Goal: Task Accomplishment & Management: Manage account settings

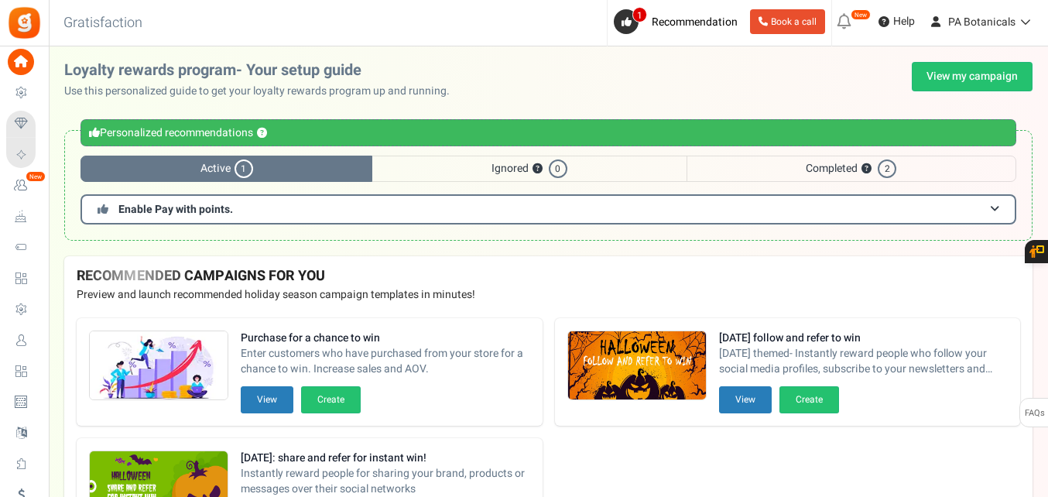
click at [964, 53] on div "Under maintenance we will be back soon We apologize for any inconvenience. The …" at bounding box center [549, 217] width 1000 height 342
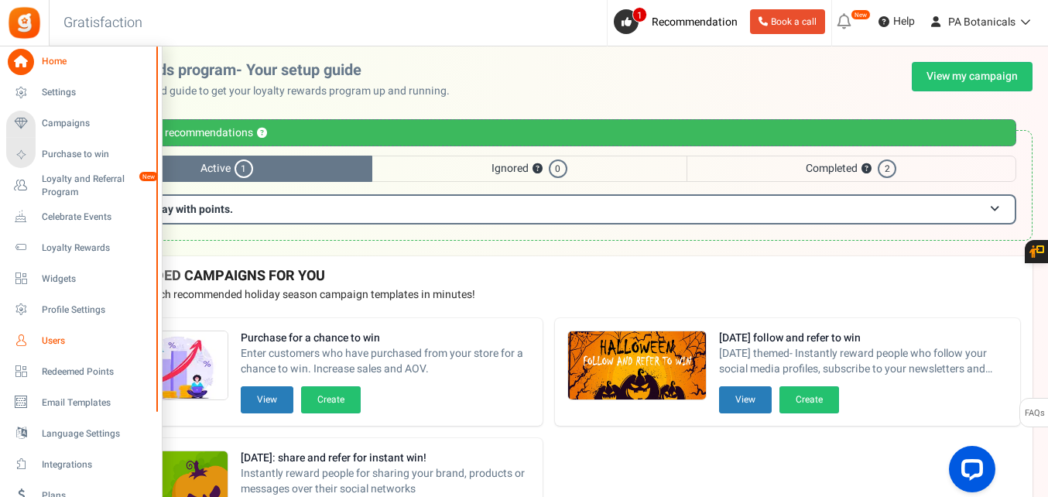
click at [57, 338] on span "Users" at bounding box center [96, 341] width 108 height 13
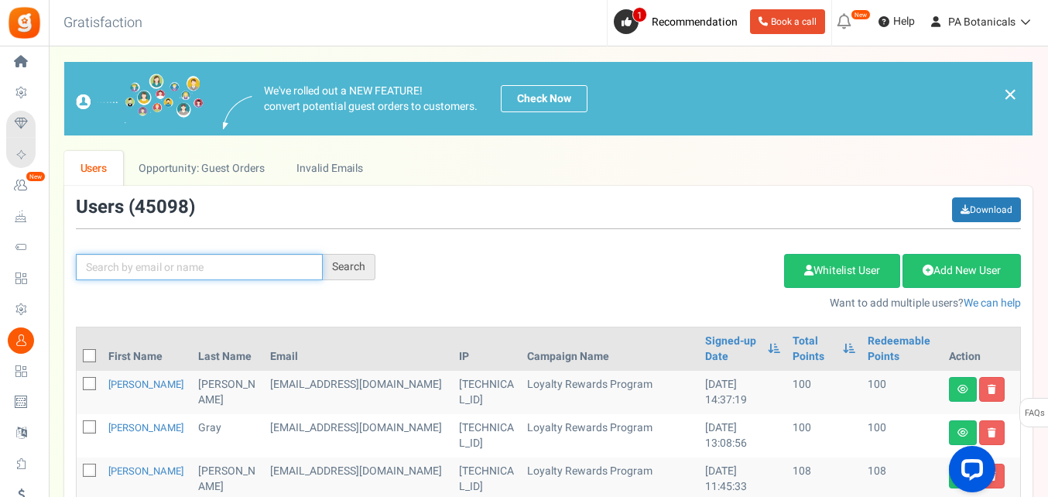
click at [303, 266] on input "text" at bounding box center [199, 267] width 247 height 26
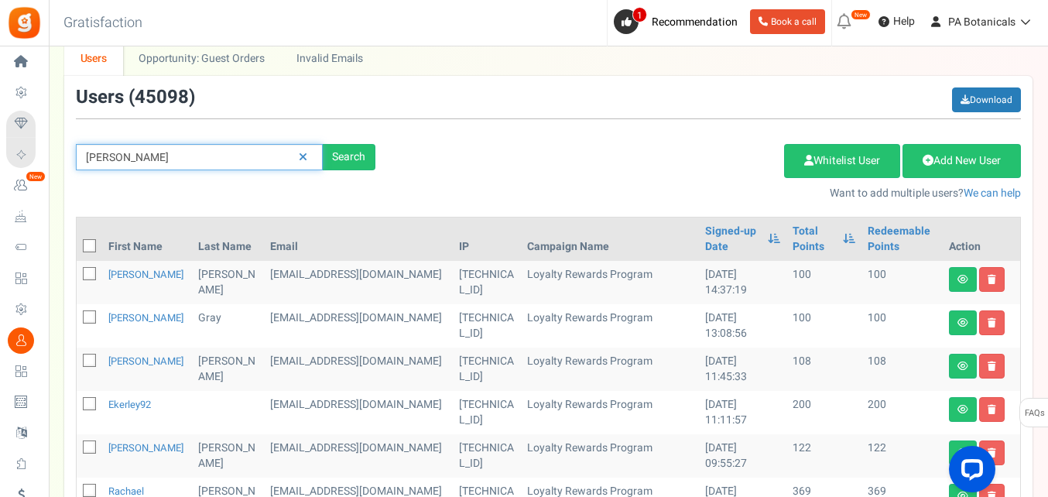
scroll to position [108, 0]
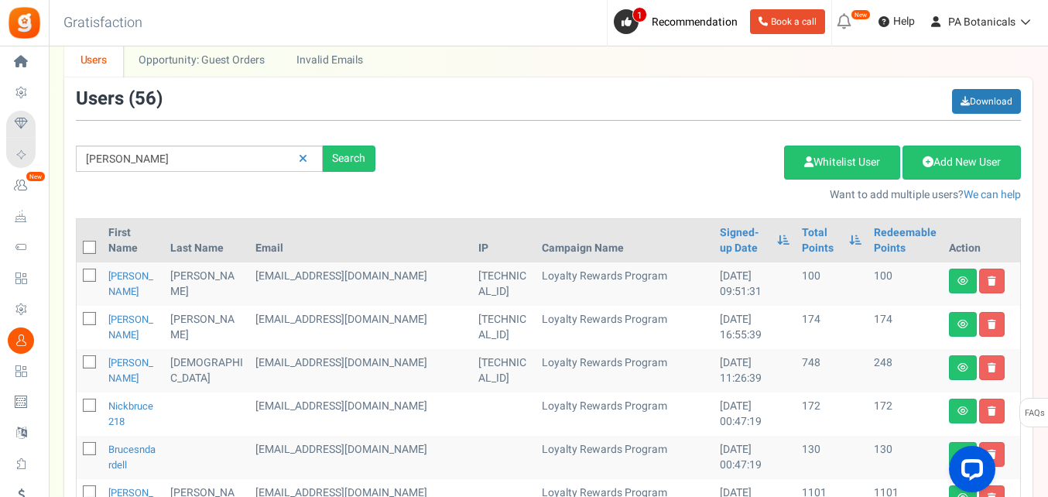
click at [492, 161] on div "Add Etsy Order Delete Selected Users Import Users Spam Protection Subtract Poin…" at bounding box center [710, 169] width 646 height 67
click at [178, 146] on input "[PERSON_NAME]" at bounding box center [199, 159] width 247 height 26
type input "[PERSON_NAME]"
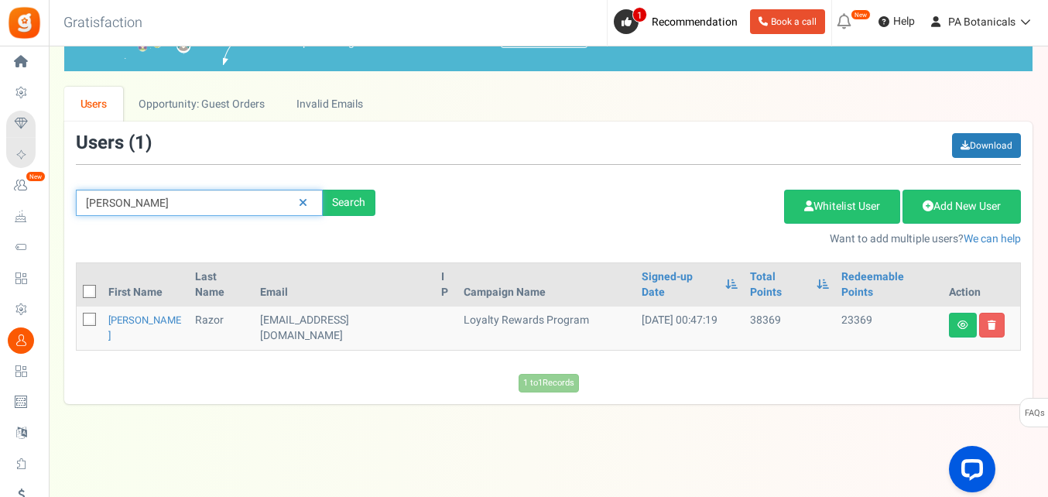
scroll to position [43, 0]
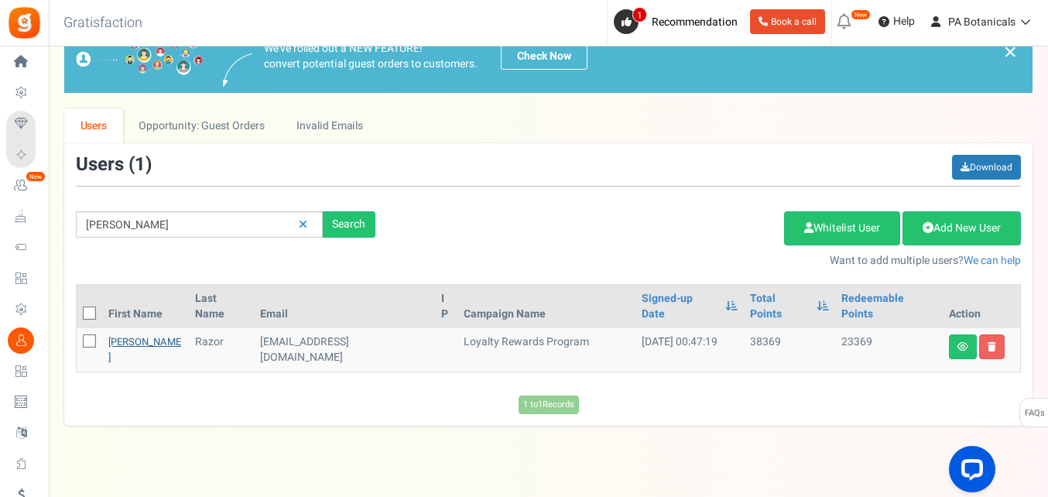
click at [124, 335] on link "[PERSON_NAME]" at bounding box center [144, 350] width 73 height 30
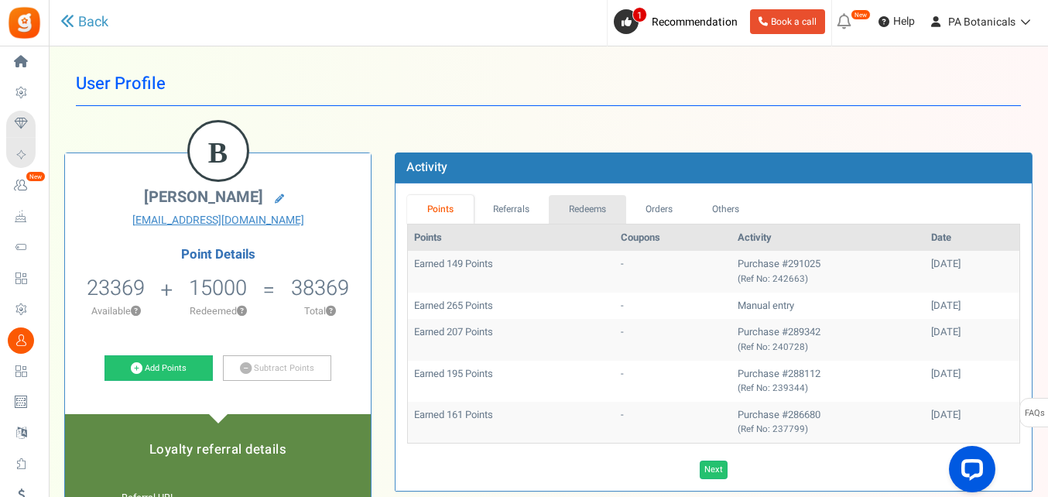
click at [600, 201] on link "Redeems" at bounding box center [587, 209] width 77 height 29
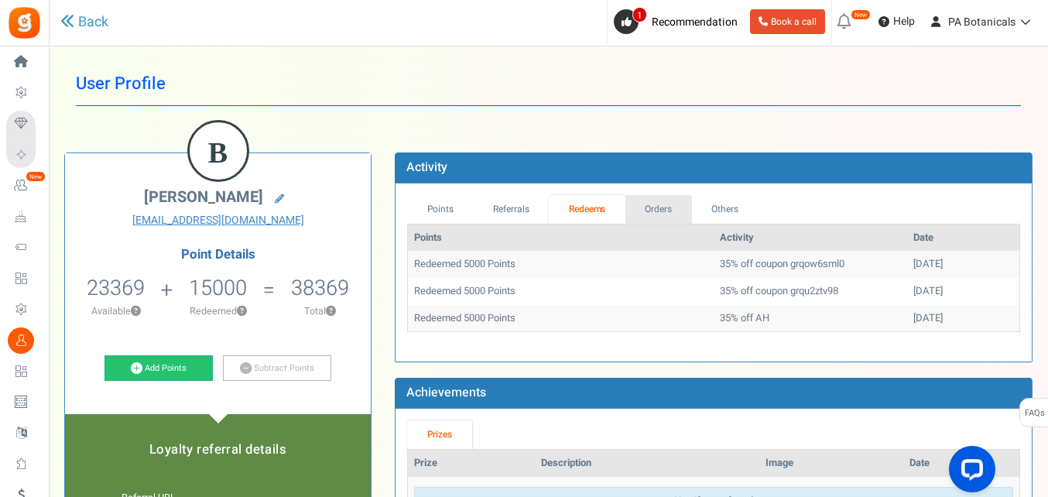
click at [667, 208] on link "Orders" at bounding box center [659, 209] width 67 height 29
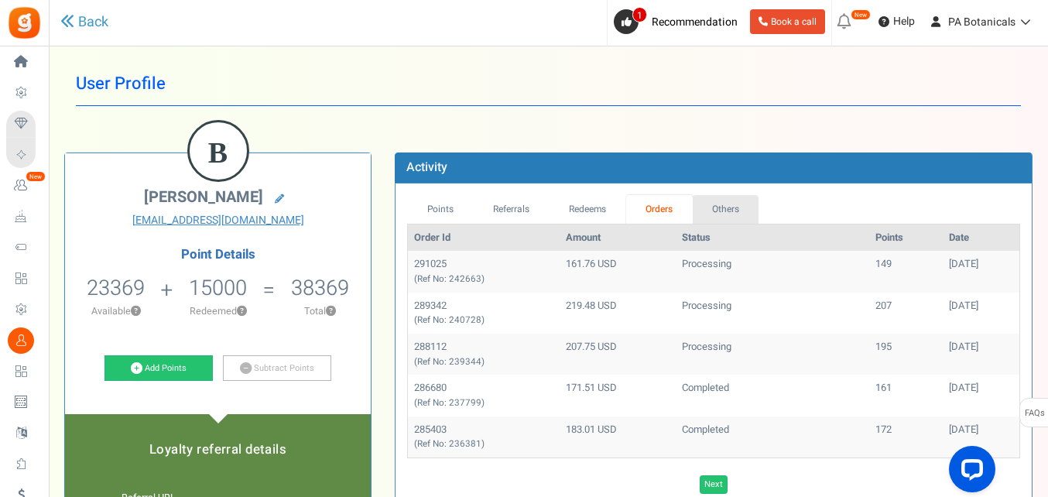
click at [729, 204] on link "Others" at bounding box center [726, 209] width 67 height 29
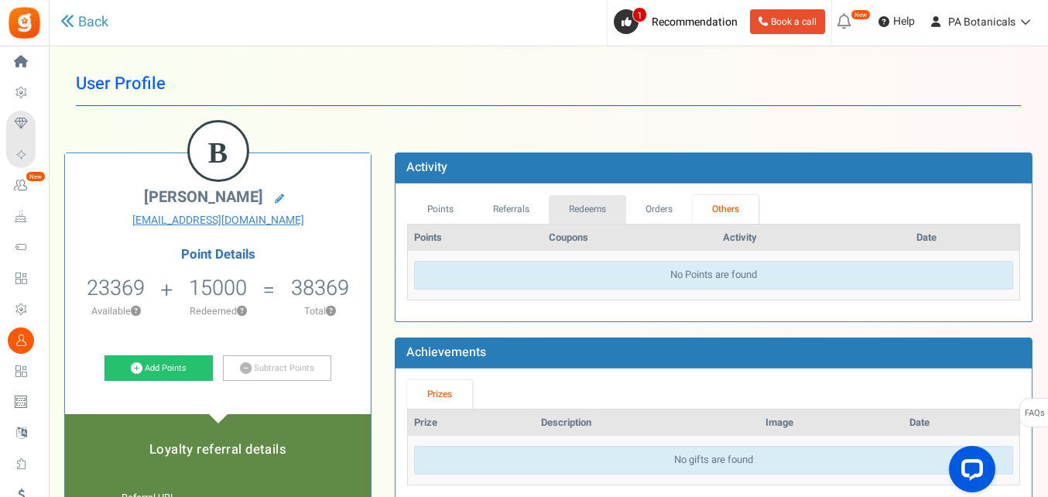
click at [599, 207] on link "Redeems" at bounding box center [587, 209] width 77 height 29
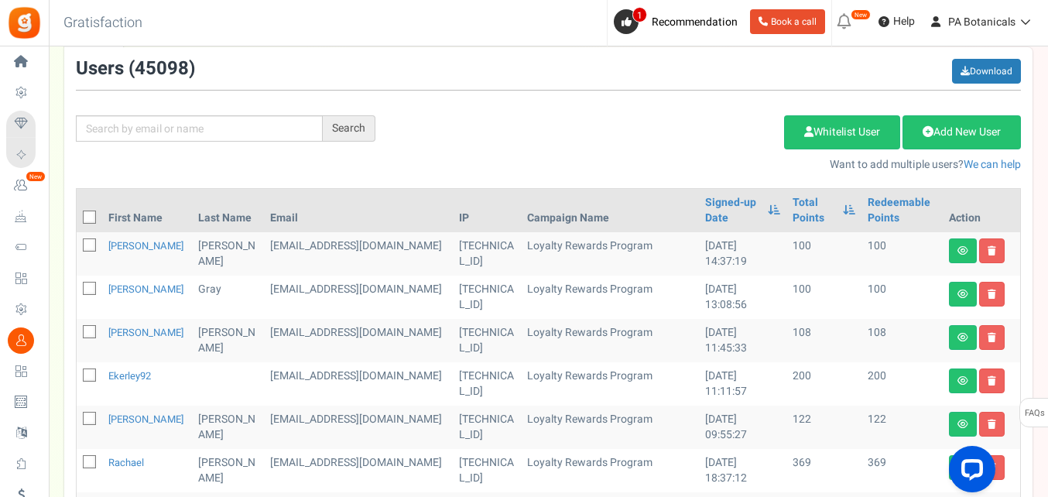
scroll to position [139, 0]
click at [201, 142] on div "Search Add Etsy Order Delete Selected Users Import Users Spam Protection Subtra…" at bounding box center [548, 115] width 969 height 114
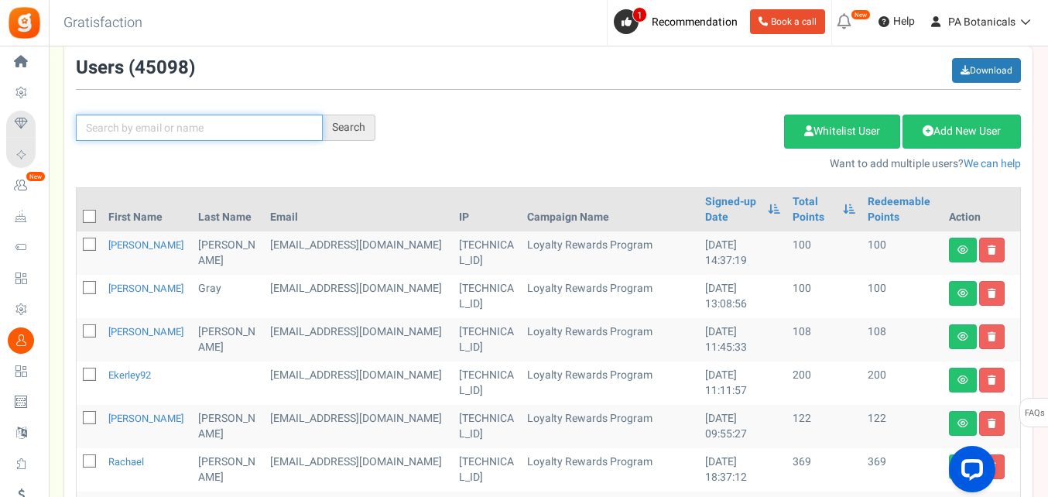
click at [197, 129] on input "text" at bounding box center [199, 128] width 247 height 26
type input "razor"
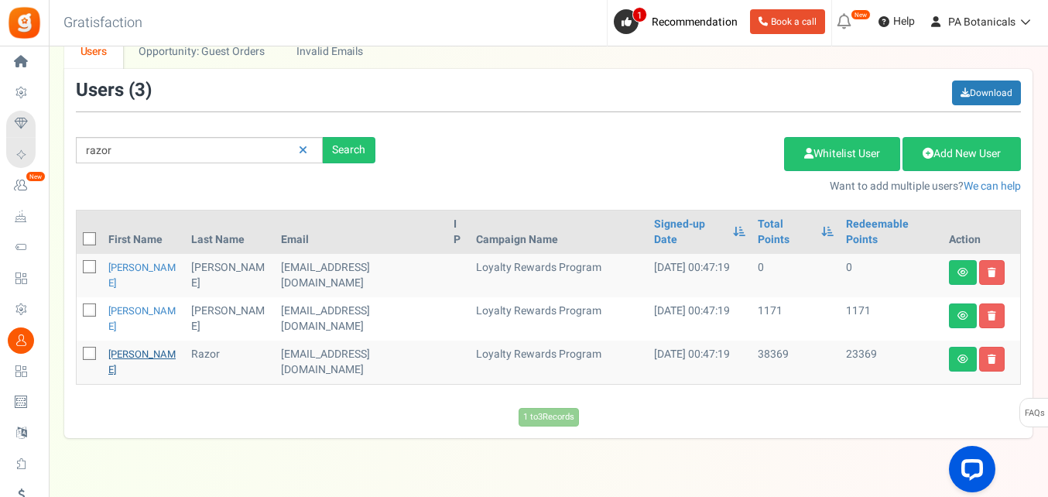
click at [129, 347] on link "[PERSON_NAME]" at bounding box center [141, 362] width 67 height 30
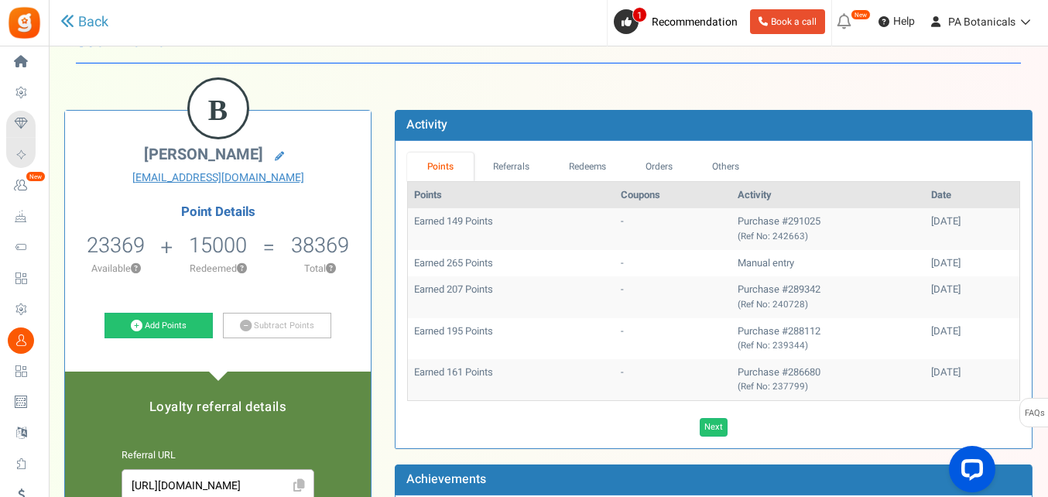
scroll to position [42, 0]
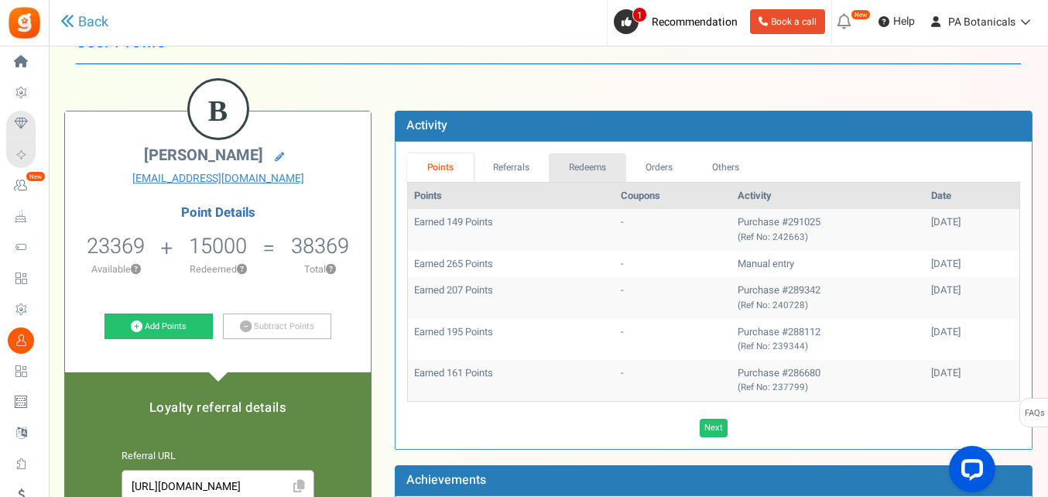
click at [596, 158] on link "Redeems" at bounding box center [587, 167] width 77 height 29
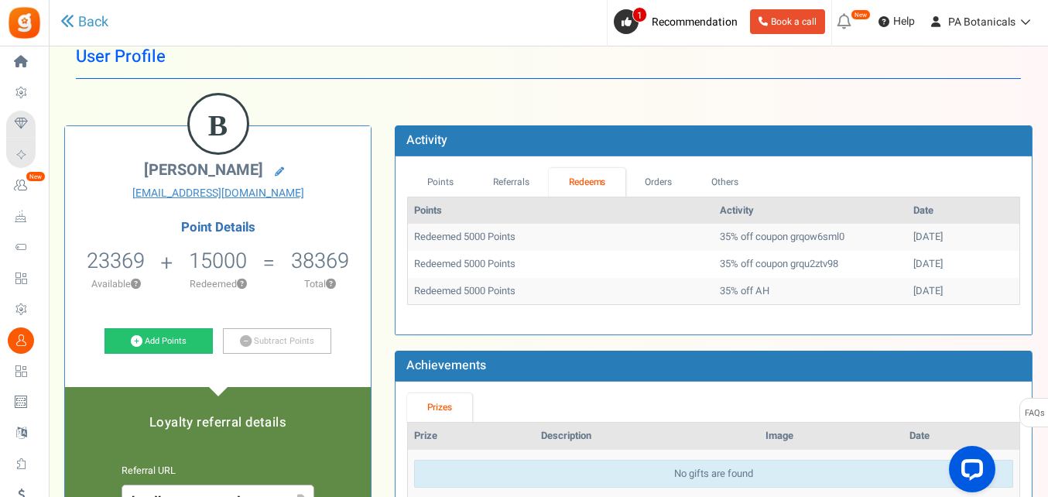
scroll to position [0, 0]
